Goal: Information Seeking & Learning: Learn about a topic

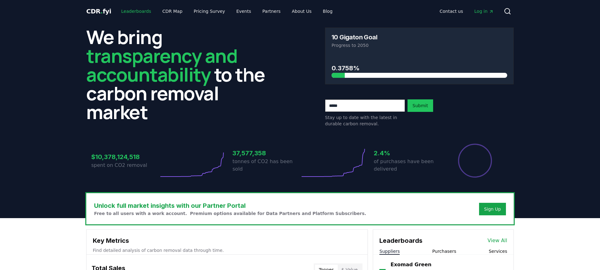
click at [138, 10] on link "Leaderboards" at bounding box center [136, 11] width 40 height 11
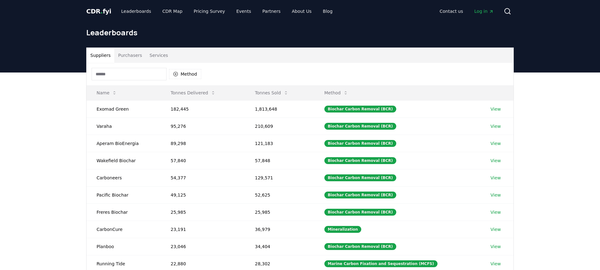
click at [152, 57] on button "Services" at bounding box center [159, 55] width 26 height 15
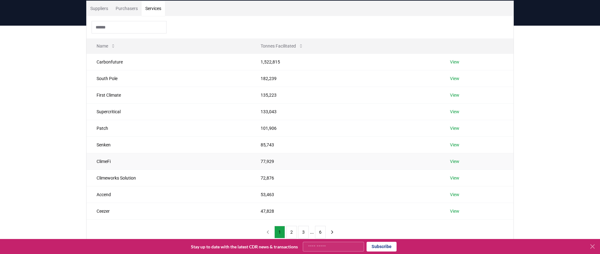
scroll to position [51, 0]
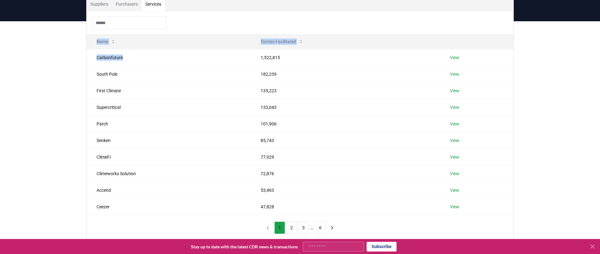
drag, startPoint x: 127, startPoint y: 57, endPoint x: 79, endPoint y: 57, distance: 47.5
click at [79, 57] on div "Suppliers Purchasers Services Name Tonnes Facilitated Carbonfuture 1,522,815 Vi…" at bounding box center [300, 143] width 600 height 244
click at [140, 58] on td "Carbonfuture" at bounding box center [169, 57] width 164 height 17
drag, startPoint x: 164, startPoint y: 67, endPoint x: 157, endPoint y: 68, distance: 7.3
click at [164, 67] on td "South Pole" at bounding box center [169, 74] width 164 height 17
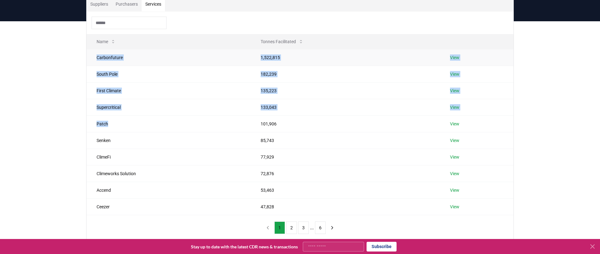
drag, startPoint x: 116, startPoint y: 127, endPoint x: 94, endPoint y: 55, distance: 75.0
click at [94, 55] on tbody "Carbonfuture 1,522,815 View South Pole 182,239 View First Climate 135,223 View …" at bounding box center [300, 132] width 427 height 166
click at [146, 58] on td "Carbonfuture" at bounding box center [169, 57] width 164 height 17
drag, startPoint x: 97, startPoint y: 58, endPoint x: 123, endPoint y: 129, distance: 75.7
click at [123, 129] on tbody "Carbonfuture 1,522,815 View South Pole 182,239 View First Climate 135,223 View …" at bounding box center [300, 132] width 427 height 166
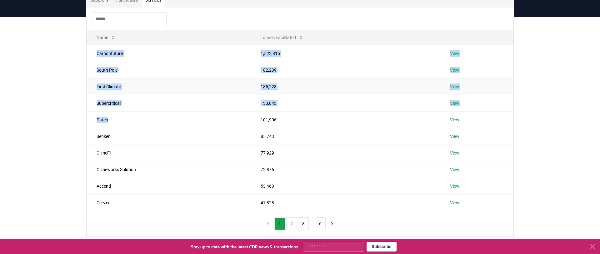
scroll to position [59, 0]
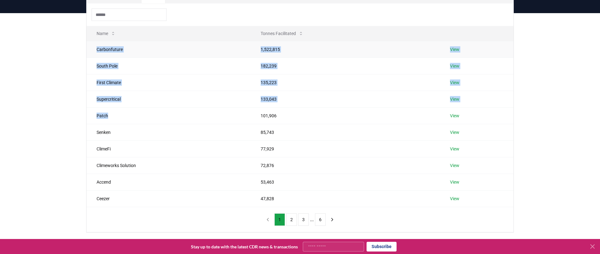
click at [147, 57] on td "Carbonfuture" at bounding box center [169, 49] width 164 height 17
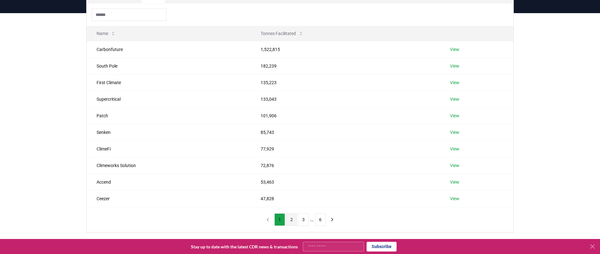
click at [294, 219] on button "2" at bounding box center [291, 219] width 11 height 13
click at [277, 218] on button "1" at bounding box center [279, 219] width 11 height 13
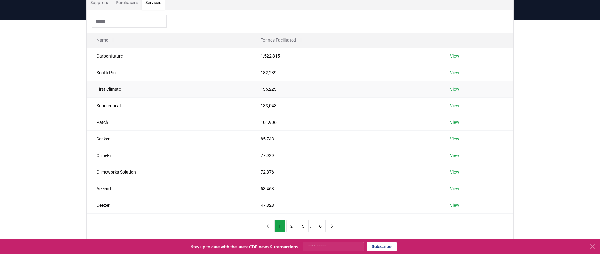
scroll to position [52, 0]
drag, startPoint x: 97, startPoint y: 57, endPoint x: 105, endPoint y: 55, distance: 8.3
click at [293, 56] on tr "Carbonfuture 1,522,815 View" at bounding box center [300, 56] width 427 height 17
click at [454, 56] on link "View" at bounding box center [454, 56] width 9 height 6
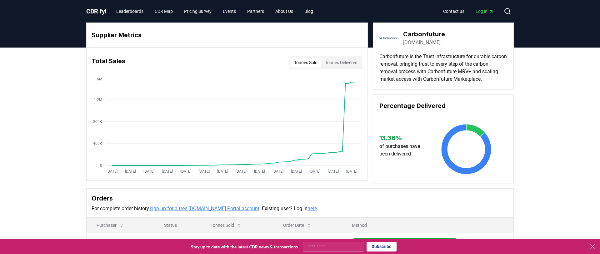
click at [334, 66] on button "Tonnes Delivered" at bounding box center [341, 63] width 40 height 10
click at [306, 65] on button "Tonnes Sold" at bounding box center [305, 63] width 31 height 10
click at [354, 65] on button "Tonnes Delivered" at bounding box center [341, 63] width 40 height 10
click at [306, 65] on button "Tonnes Sold" at bounding box center [305, 63] width 31 height 10
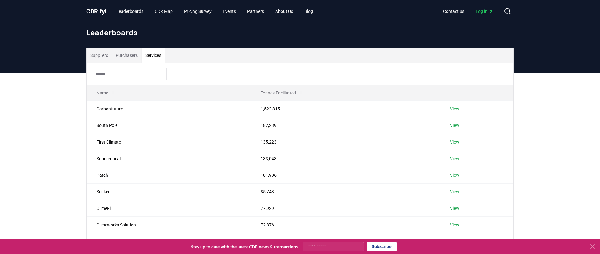
click at [159, 56] on button "Services" at bounding box center [153, 55] width 23 height 15
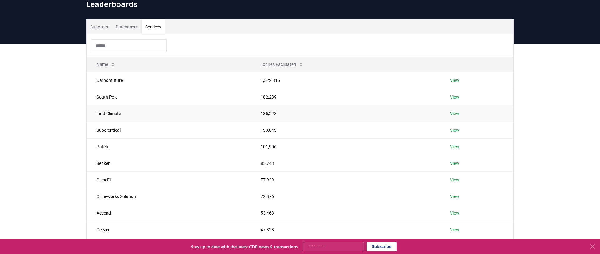
scroll to position [32, 0]
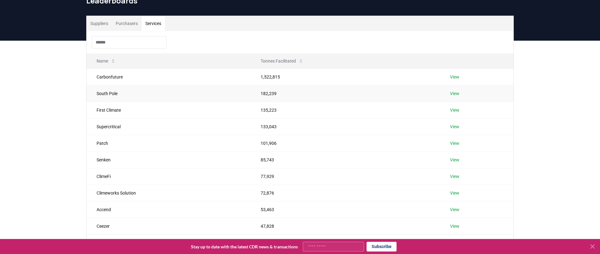
click at [457, 94] on link "View" at bounding box center [454, 93] width 9 height 6
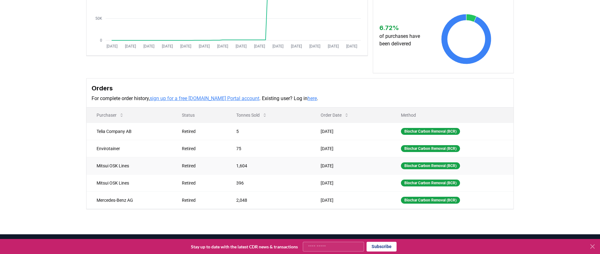
scroll to position [126, 0]
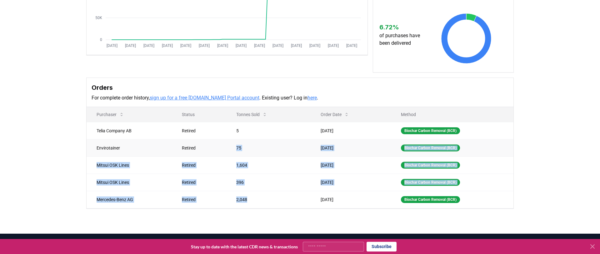
drag, startPoint x: 252, startPoint y: 195, endPoint x: 236, endPoint y: 141, distance: 56.5
click at [236, 141] on tbody "Telia Company AB Retired 5 [DATE] Biochar Carbon Removal (BCR) Envirotainer Ret…" at bounding box center [300, 165] width 427 height 86
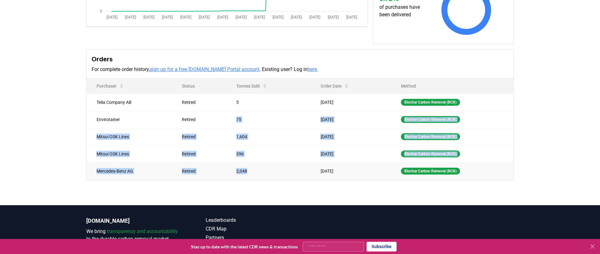
scroll to position [156, 0]
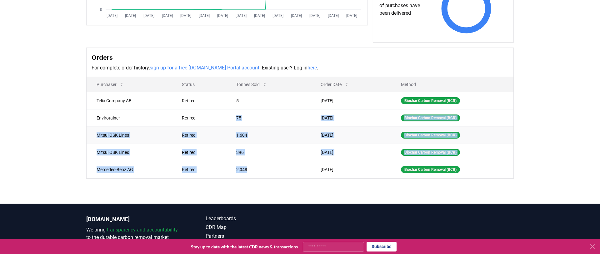
click at [286, 135] on td "1,604" at bounding box center [268, 134] width 84 height 17
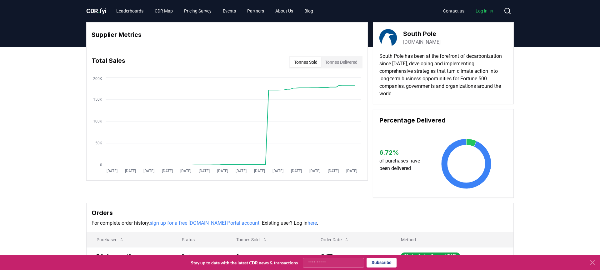
scroll to position [0, 0]
